Goal: Information Seeking & Learning: Understand process/instructions

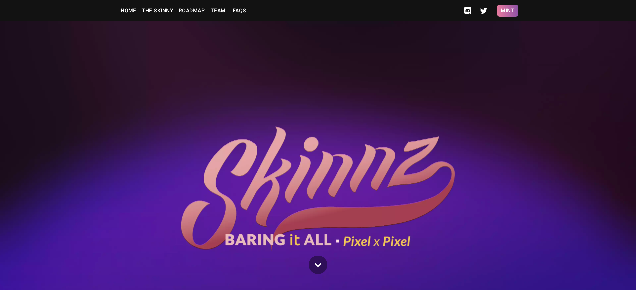
click at [507, 11] on button "Mint" at bounding box center [507, 11] width 21 height 12
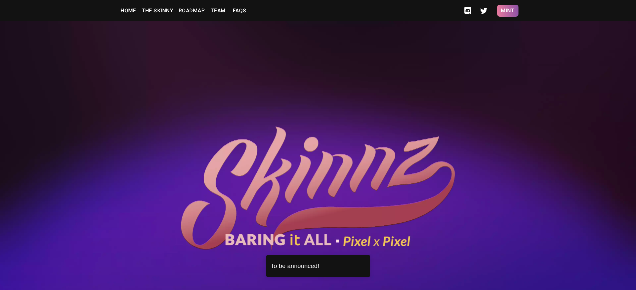
click at [507, 11] on button "Mint" at bounding box center [507, 11] width 21 height 12
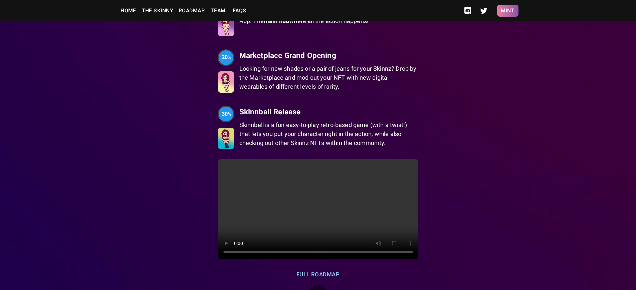
click at [507, 11] on button "Mint" at bounding box center [507, 11] width 21 height 12
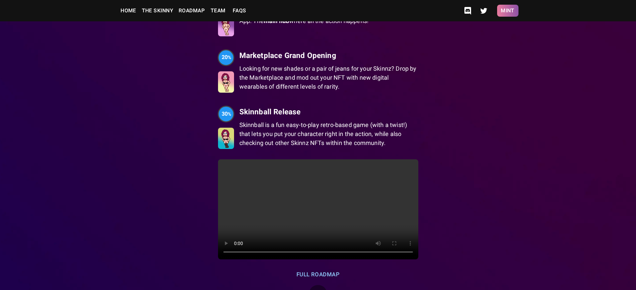
click at [507, 11] on button "Mint" at bounding box center [507, 11] width 21 height 12
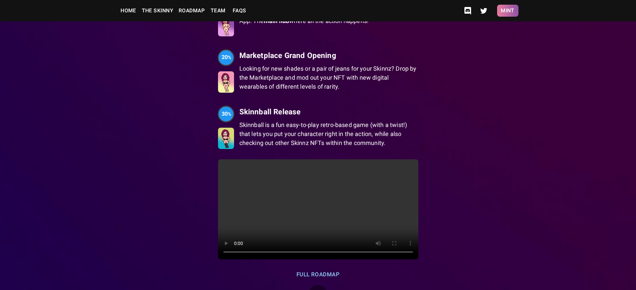
click at [507, 11] on button "Mint" at bounding box center [507, 11] width 21 height 12
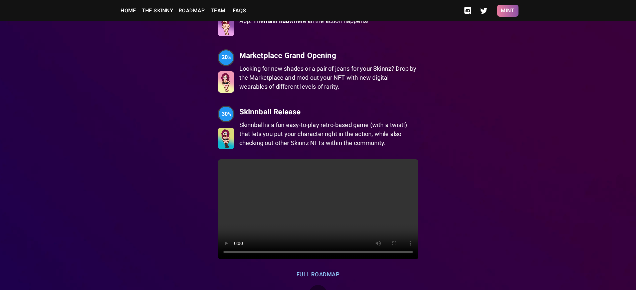
click at [507, 11] on button "Mint" at bounding box center [507, 11] width 21 height 12
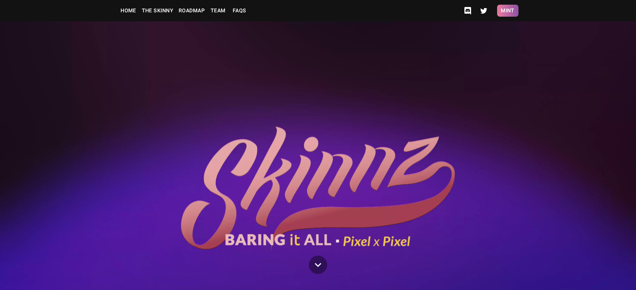
click at [507, 11] on button "Mint" at bounding box center [507, 11] width 21 height 12
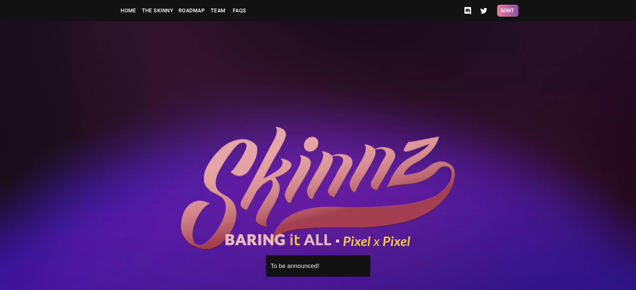
click at [507, 11] on button "Mint" at bounding box center [507, 11] width 21 height 12
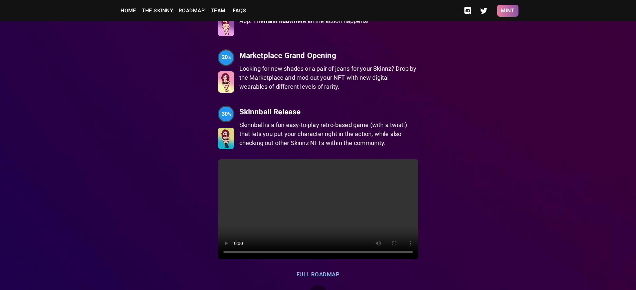
click at [507, 11] on button "Mint" at bounding box center [507, 11] width 21 height 12
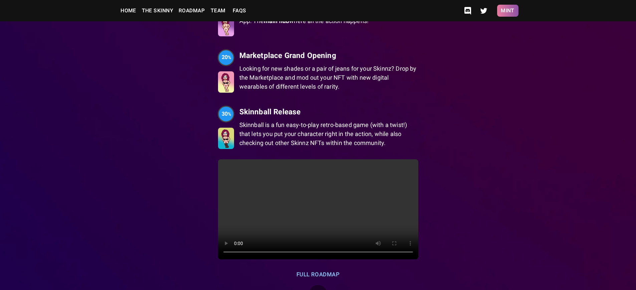
click at [507, 11] on button "Mint" at bounding box center [507, 11] width 21 height 12
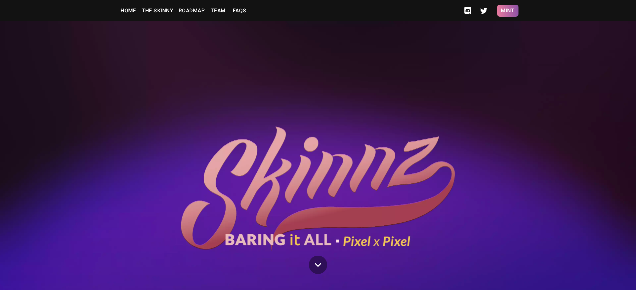
click at [507, 11] on button "Mint" at bounding box center [507, 11] width 21 height 12
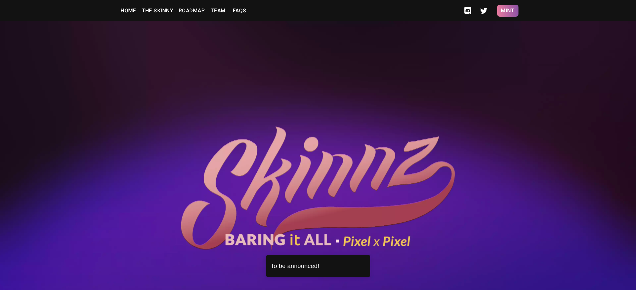
click at [507, 11] on button "Mint" at bounding box center [507, 11] width 21 height 12
